Goal: Task Accomplishment & Management: Use online tool/utility

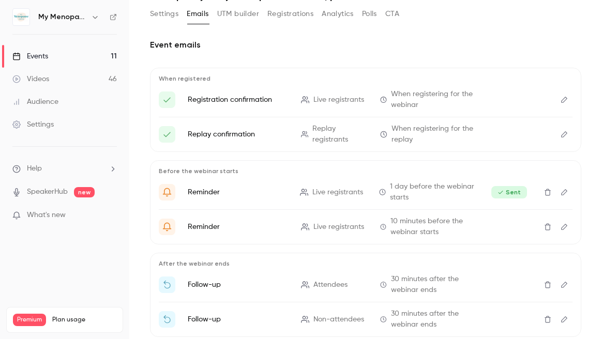
scroll to position [112, 0]
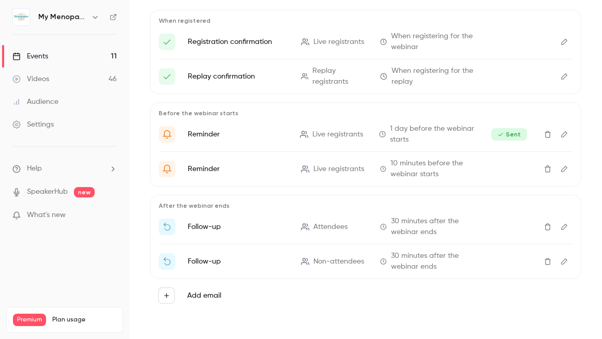
click at [563, 226] on icon "Edit" at bounding box center [564, 226] width 8 height 7
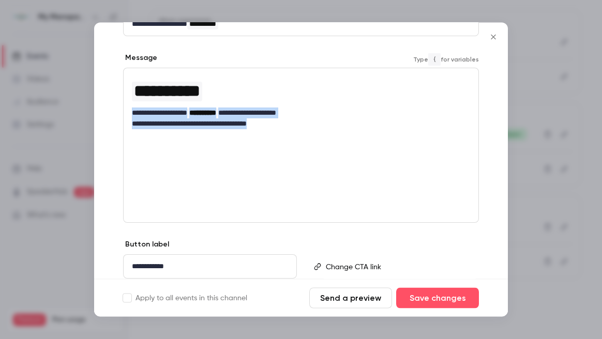
scroll to position [179, 0]
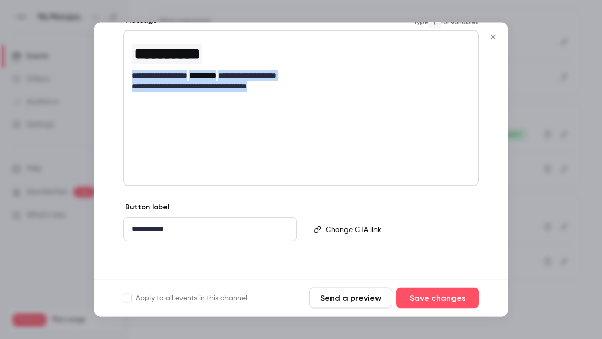
drag, startPoint x: 131, startPoint y: 191, endPoint x: 161, endPoint y: 286, distance: 99.1
click at [161, 286] on form "**********" at bounding box center [301, 170] width 414 height 294
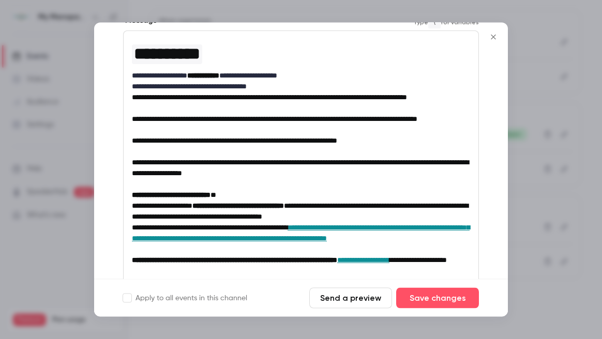
scroll to position [0, 0]
drag, startPoint x: 287, startPoint y: 86, endPoint x: 163, endPoint y: 94, distance: 124.3
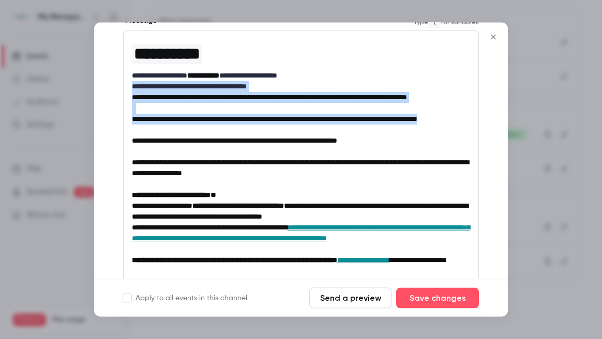
drag, startPoint x: 206, startPoint y: 141, endPoint x: 125, endPoint y: 90, distance: 96.1
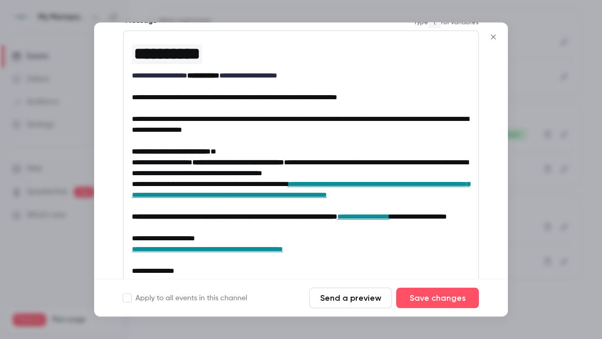
click at [185, 122] on span "**********" at bounding box center [300, 125] width 337 height 18
click at [350, 132] on p "**********" at bounding box center [301, 125] width 338 height 22
click at [434, 300] on button "Save changes" at bounding box center [437, 298] width 83 height 21
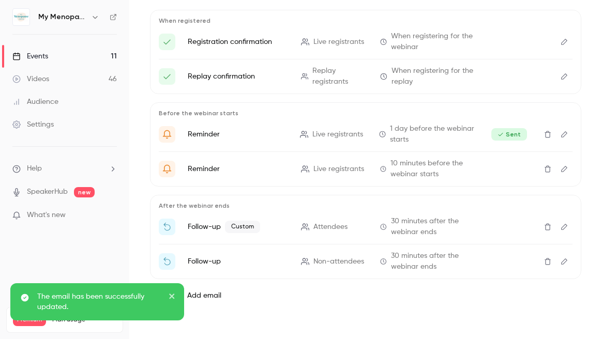
click at [564, 260] on icon "Edit" at bounding box center [564, 261] width 6 height 6
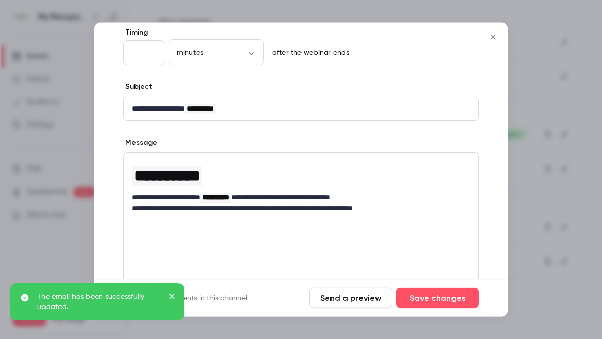
scroll to position [67, 0]
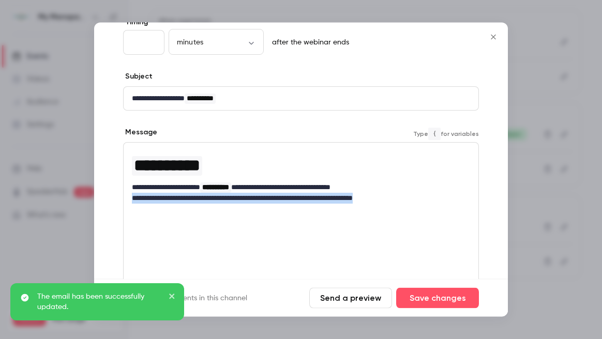
drag, startPoint x: 406, startPoint y: 197, endPoint x: 124, endPoint y: 199, distance: 282.3
click at [124, 199] on div "**********" at bounding box center [301, 176] width 355 height 67
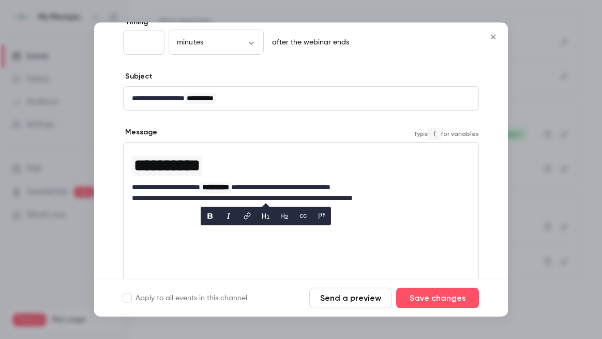
scroll to position [0, 0]
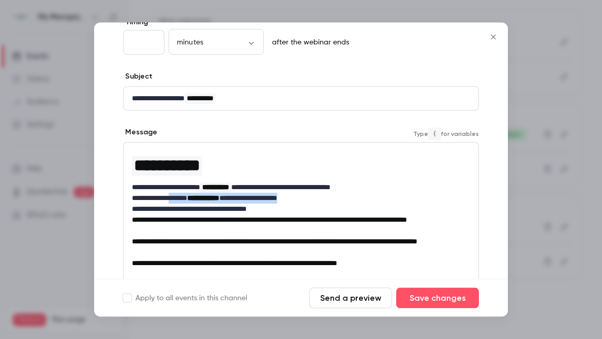
drag, startPoint x: 329, startPoint y: 197, endPoint x: 179, endPoint y: 201, distance: 150.5
click at [179, 201] on p "**********" at bounding box center [301, 198] width 338 height 11
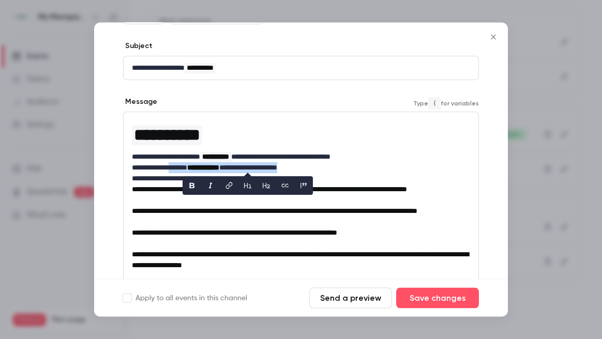
scroll to position [101, 0]
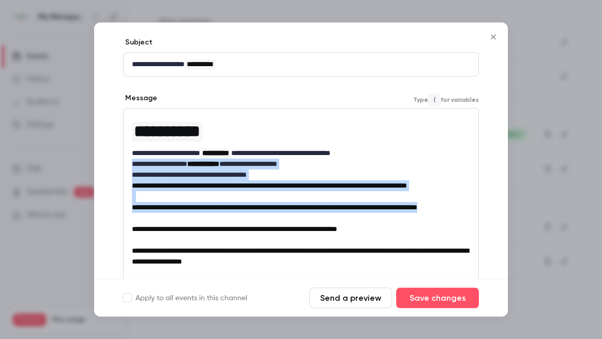
drag, startPoint x: 205, startPoint y: 228, endPoint x: 124, endPoint y: 169, distance: 100.6
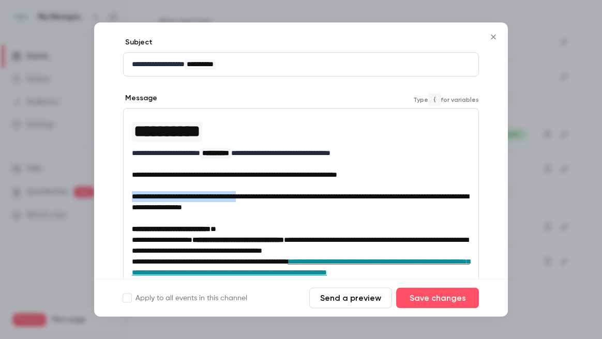
drag, startPoint x: 266, startPoint y: 194, endPoint x: 129, endPoint y: 196, distance: 137.0
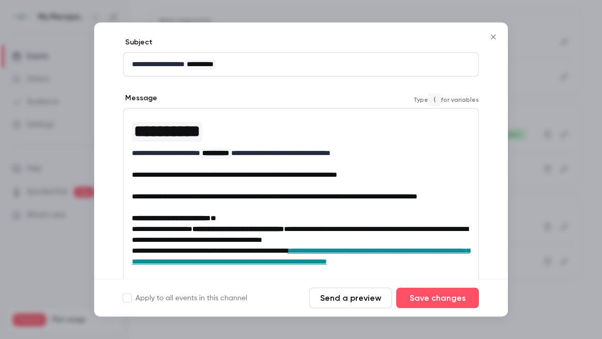
click at [222, 203] on p "**********" at bounding box center [301, 197] width 338 height 11
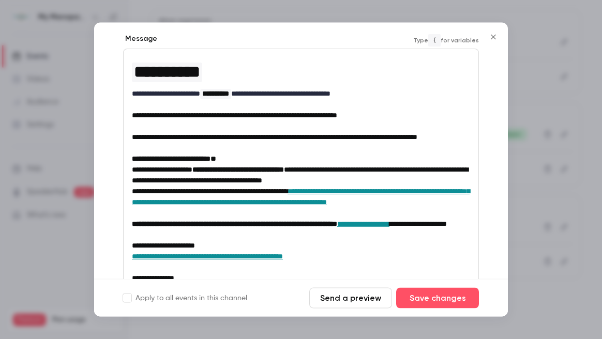
scroll to position [163, 0]
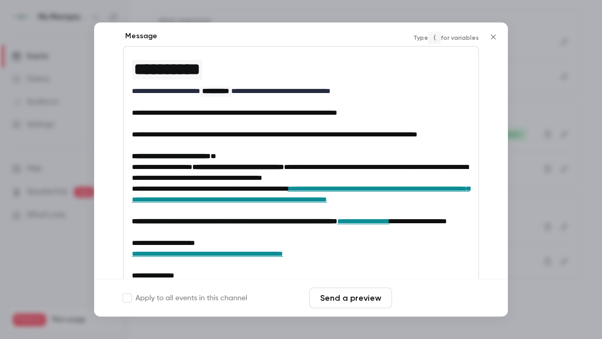
click at [434, 298] on button "Save changes" at bounding box center [437, 298] width 83 height 21
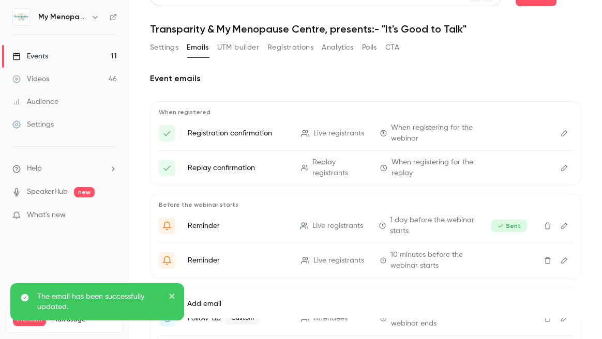
scroll to position [0, 0]
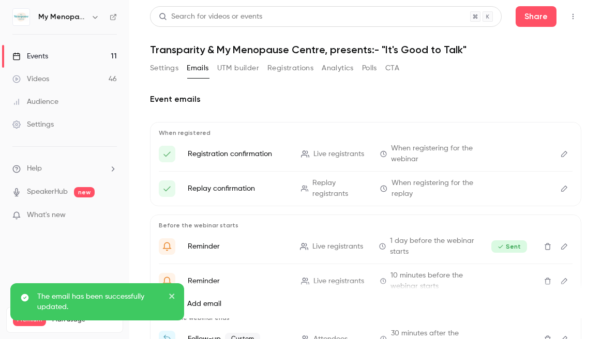
click at [159, 65] on button "Settings" at bounding box center [164, 68] width 28 height 17
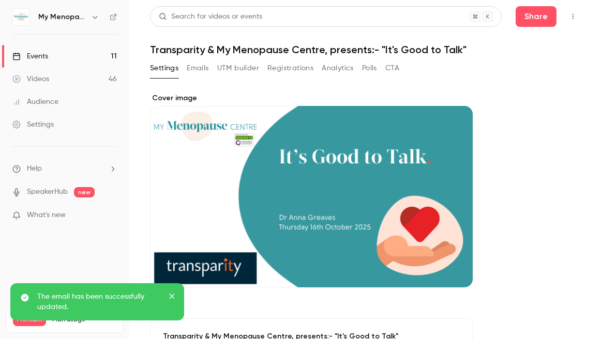
click at [25, 55] on div "Events" at bounding box center [30, 56] width 36 height 10
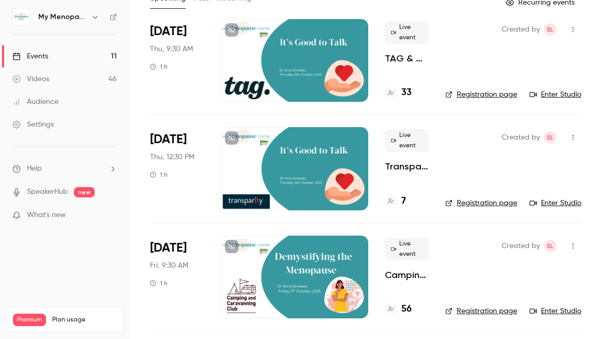
scroll to position [70, 0]
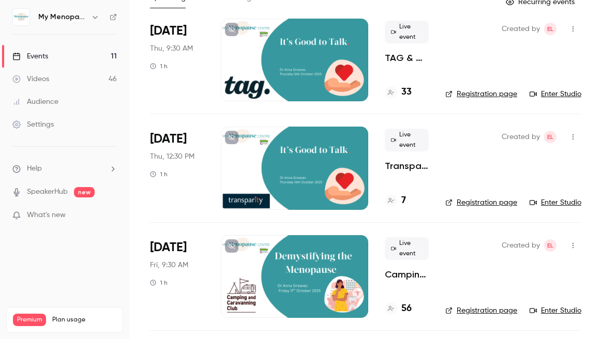
click at [287, 180] on div at bounding box center [294, 168] width 147 height 83
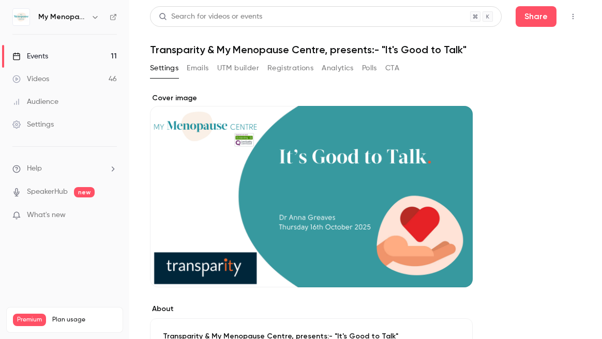
click at [572, 15] on icon "button" at bounding box center [573, 16] width 8 height 7
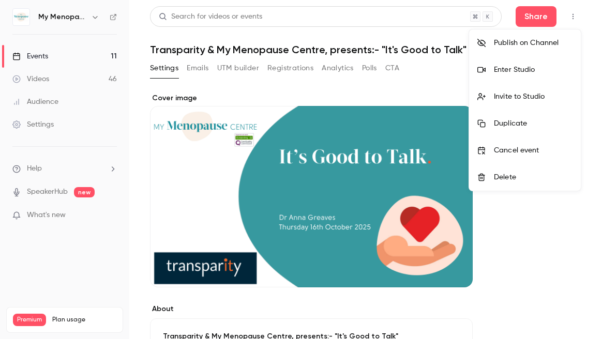
click at [512, 69] on div "Enter Studio" at bounding box center [533, 70] width 79 height 10
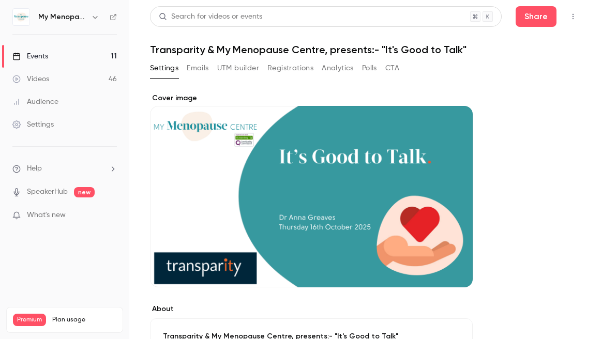
click at [573, 18] on icon "button" at bounding box center [573, 16] width 8 height 7
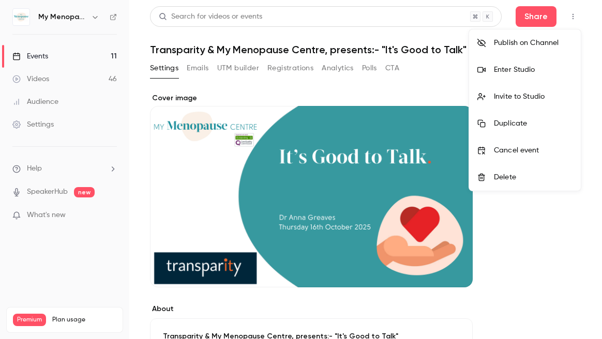
click at [520, 94] on div "Invite to Studio" at bounding box center [533, 96] width 79 height 10
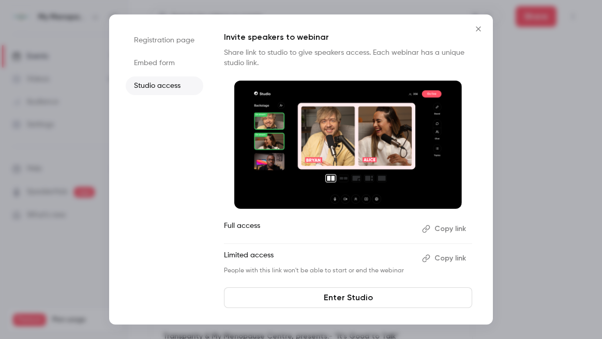
click at [444, 228] on button "Copy link" at bounding box center [445, 229] width 54 height 17
click at [476, 26] on icon "Close" at bounding box center [478, 28] width 5 height 5
click at [476, 26] on div "Search for videos or events" at bounding box center [326, 16] width 352 height 21
